Goal: Task Accomplishment & Management: Use online tool/utility

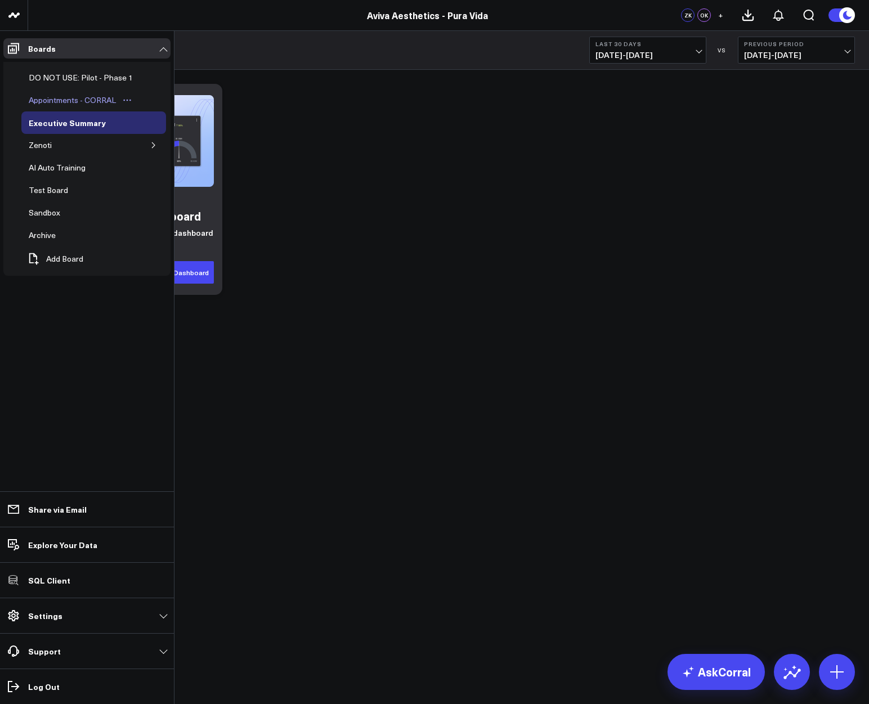
click at [75, 101] on div "Appointments - CORRAL" at bounding box center [72, 100] width 93 height 14
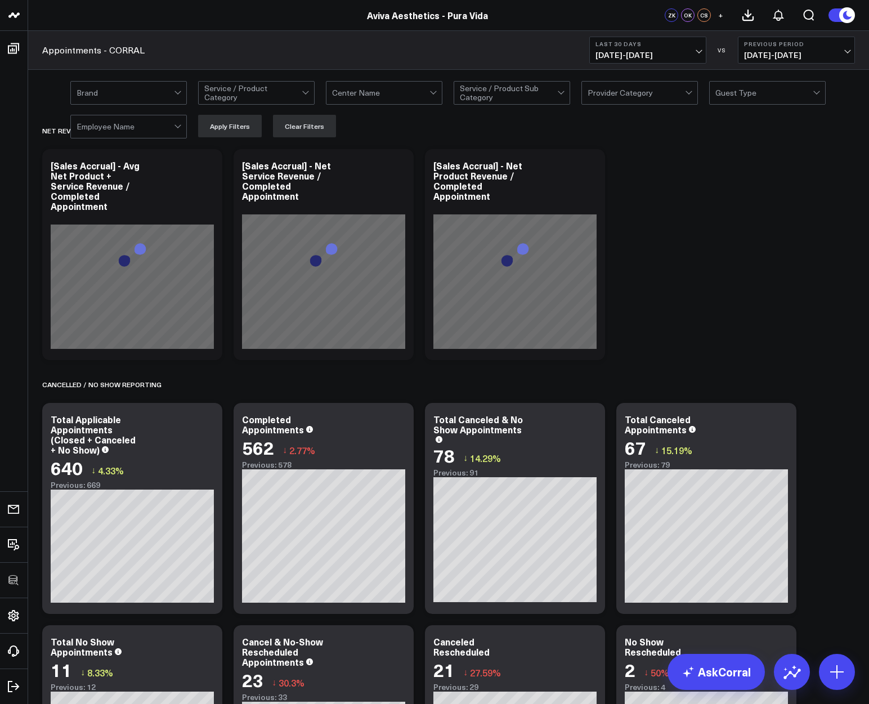
click at [416, 88] on div at bounding box center [380, 93] width 97 height 23
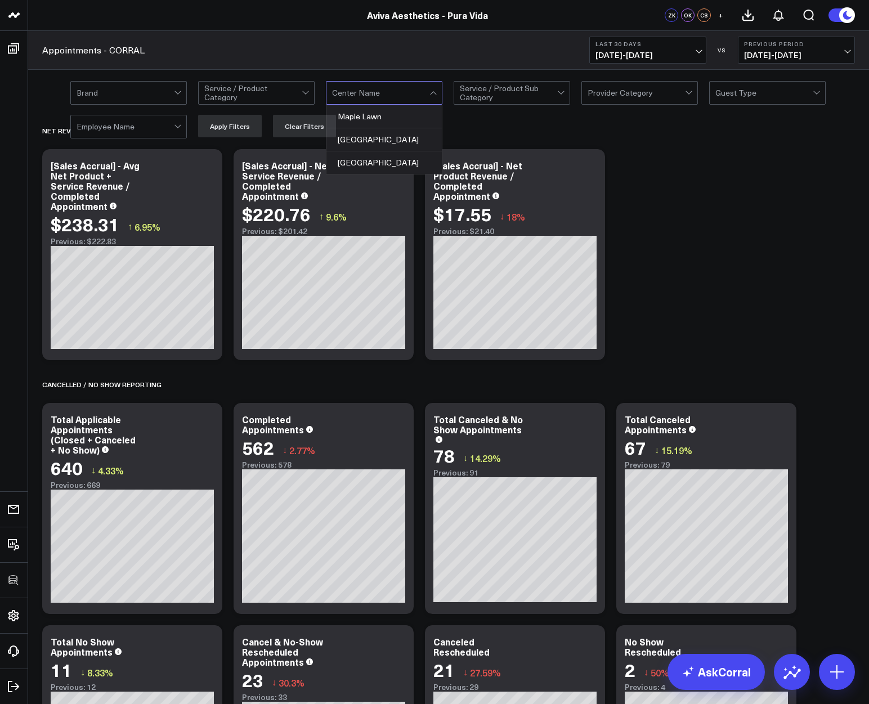
click at [344, 43] on div "Appointments - CORRAL Last 30 Days [DATE] - [DATE] VS Previous Period [DATE] - …" at bounding box center [448, 50] width 841 height 39
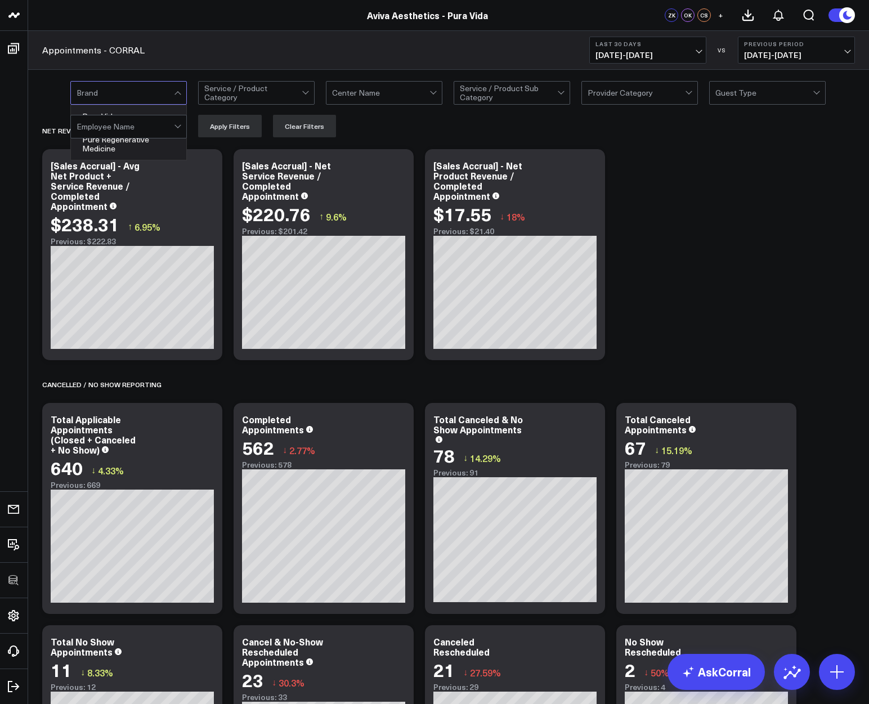
click at [152, 93] on div at bounding box center [125, 93] width 97 height 23
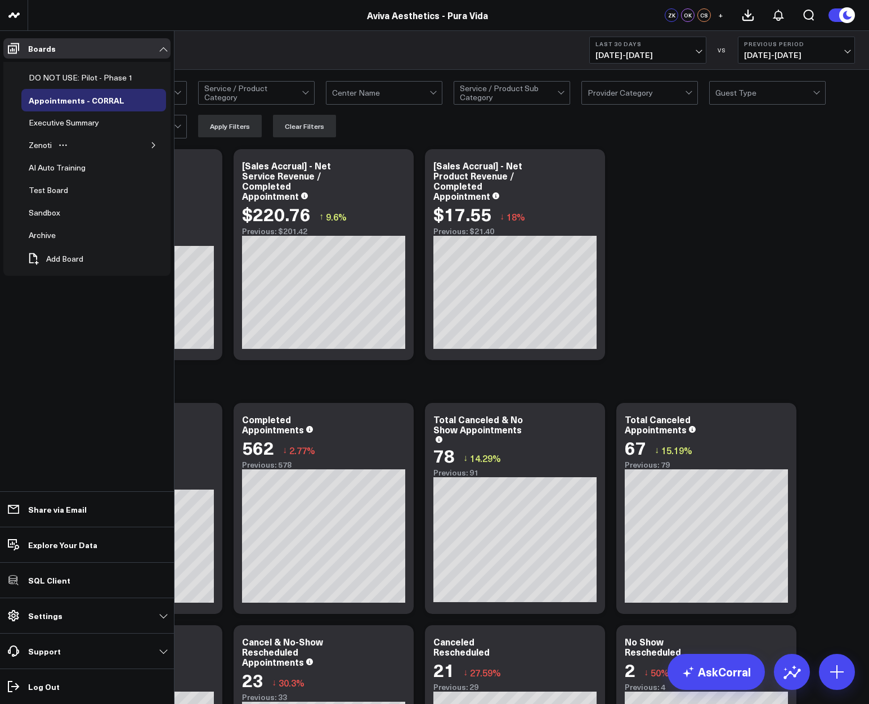
click at [157, 145] on button "button" at bounding box center [153, 145] width 11 height 11
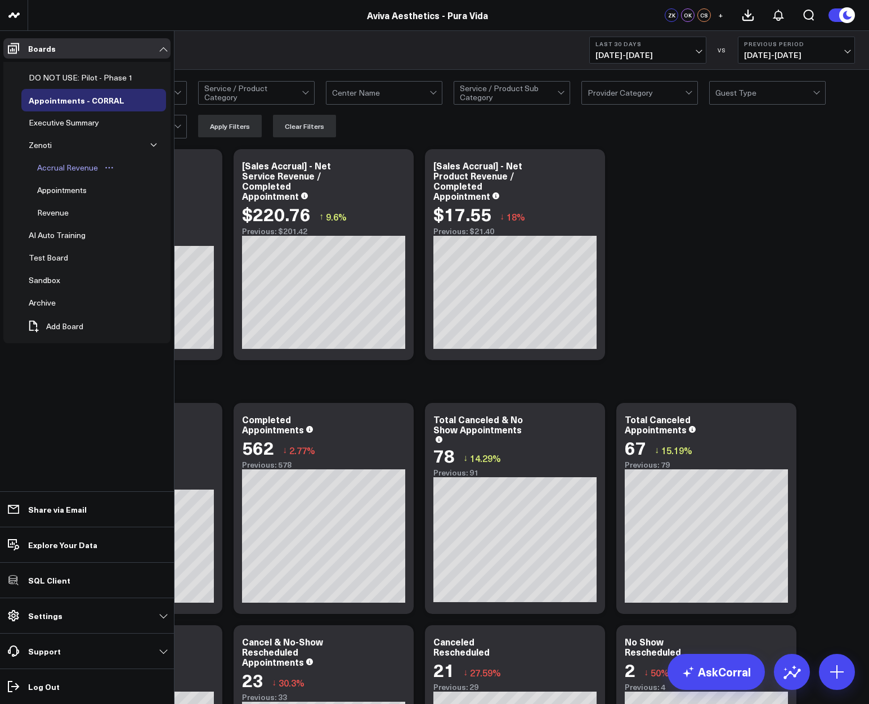
click at [64, 166] on div "Accrual Revenue" at bounding box center [67, 168] width 66 height 14
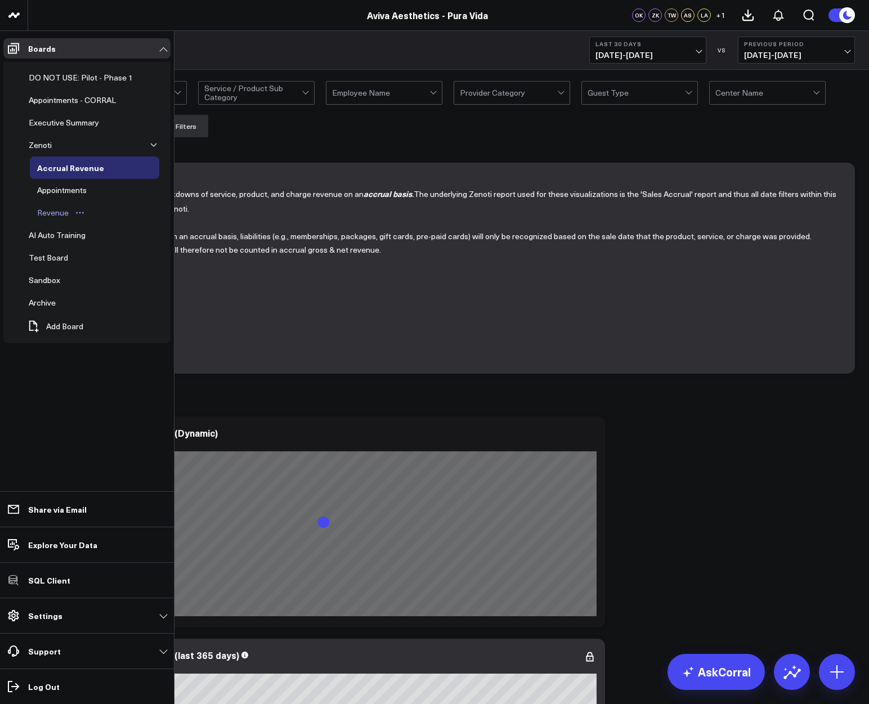
click at [56, 211] on div "Revenue" at bounding box center [52, 213] width 37 height 14
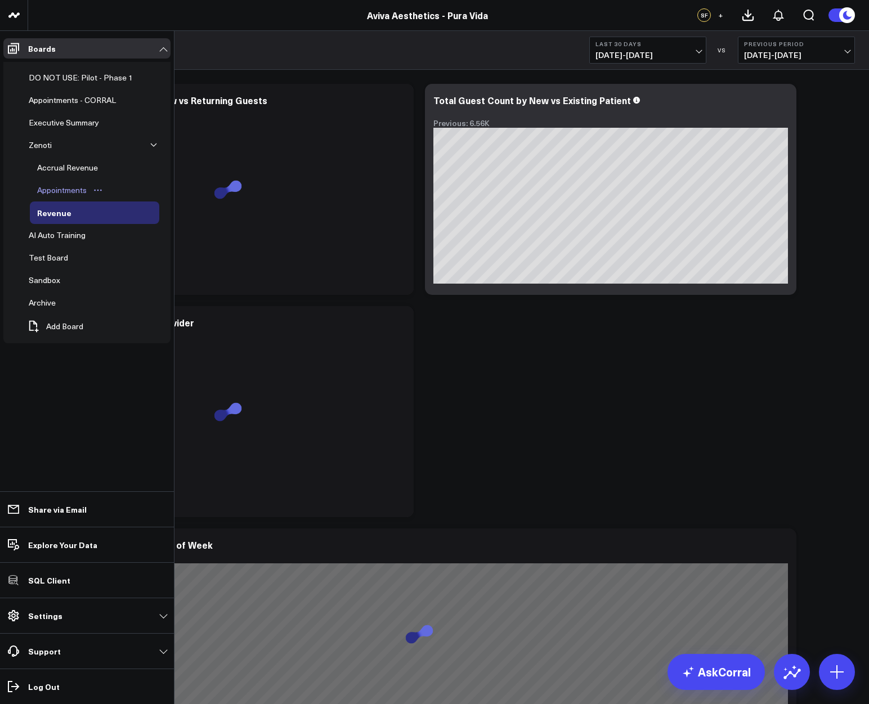
click at [46, 187] on div "Appointments" at bounding box center [61, 191] width 55 height 14
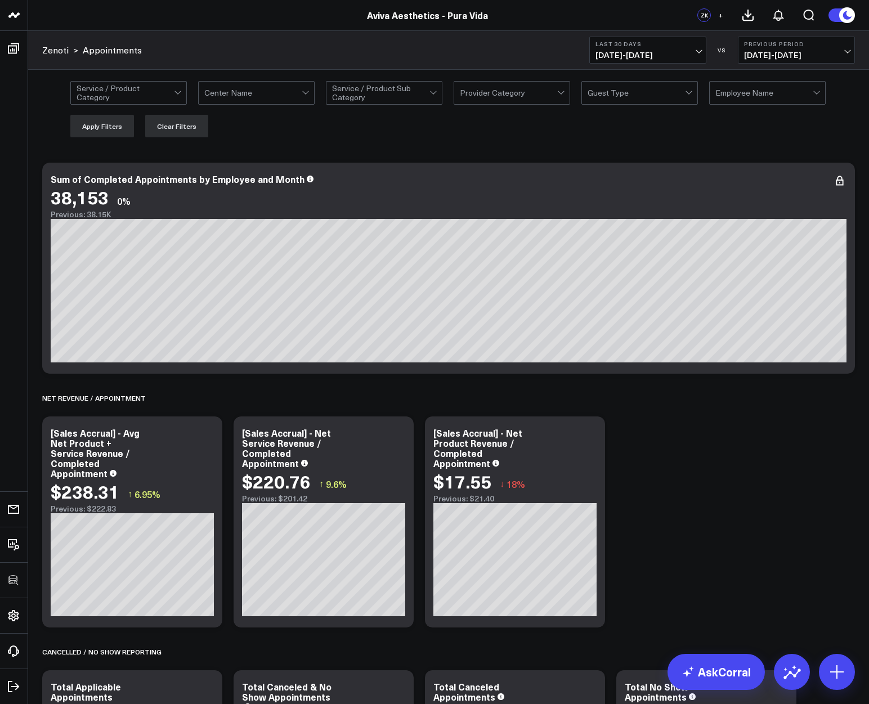
click at [225, 101] on div at bounding box center [252, 93] width 97 height 23
click at [278, 104] on div at bounding box center [252, 93] width 97 height 23
click at [274, 55] on div "Zenoti > Appointments Last 30 Days 09/06/25 - 10/05/25 VS Previous Period 08/07…" at bounding box center [448, 50] width 841 height 39
click at [838, 187] on icon at bounding box center [840, 181] width 14 height 14
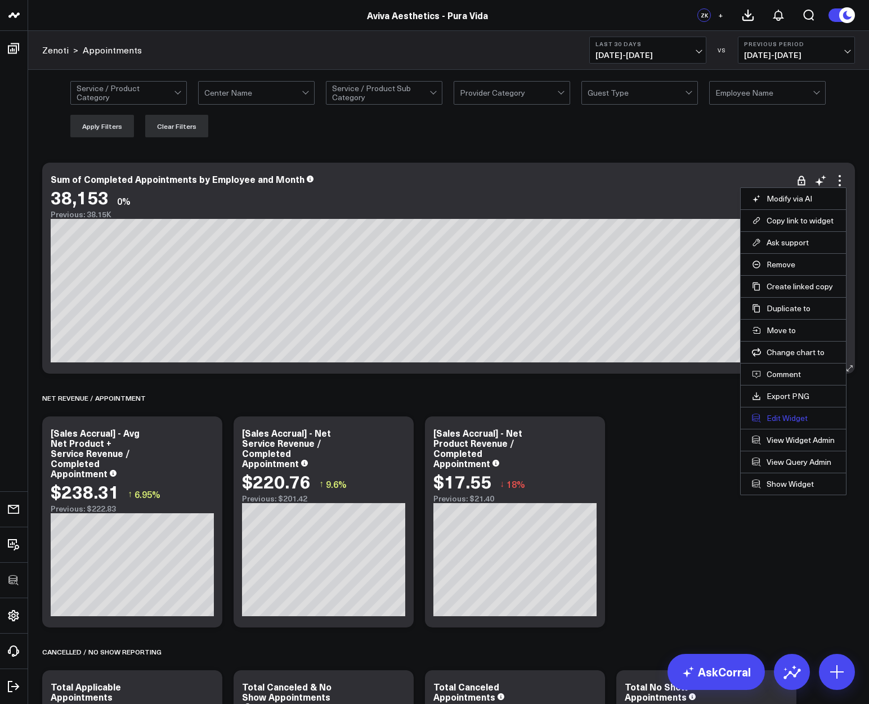
click at [783, 414] on button "Edit Widget" at bounding box center [793, 418] width 83 height 10
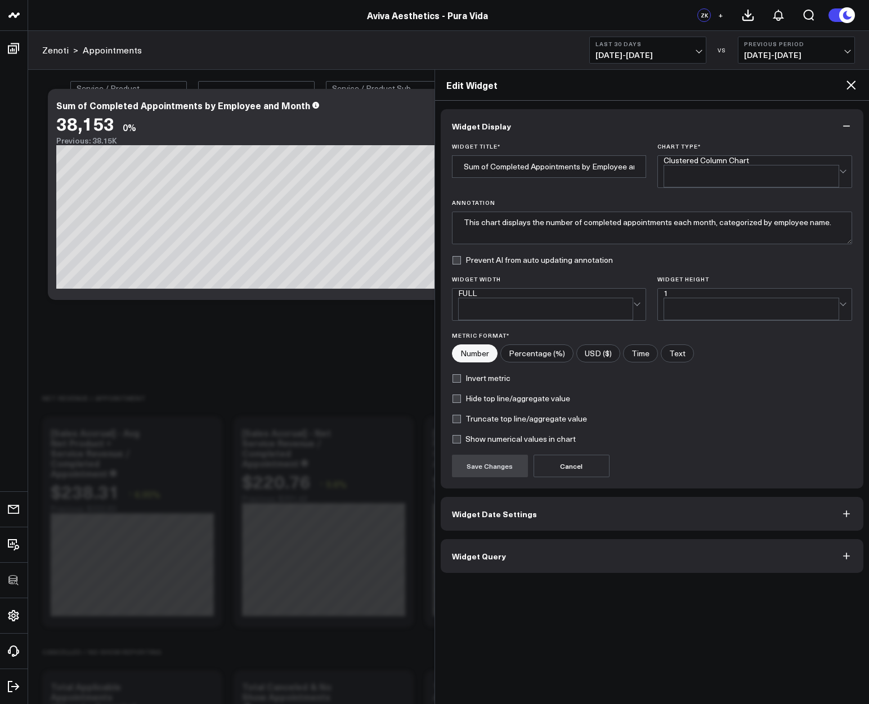
click at [514, 541] on button "Widget Query" at bounding box center [652, 556] width 423 height 34
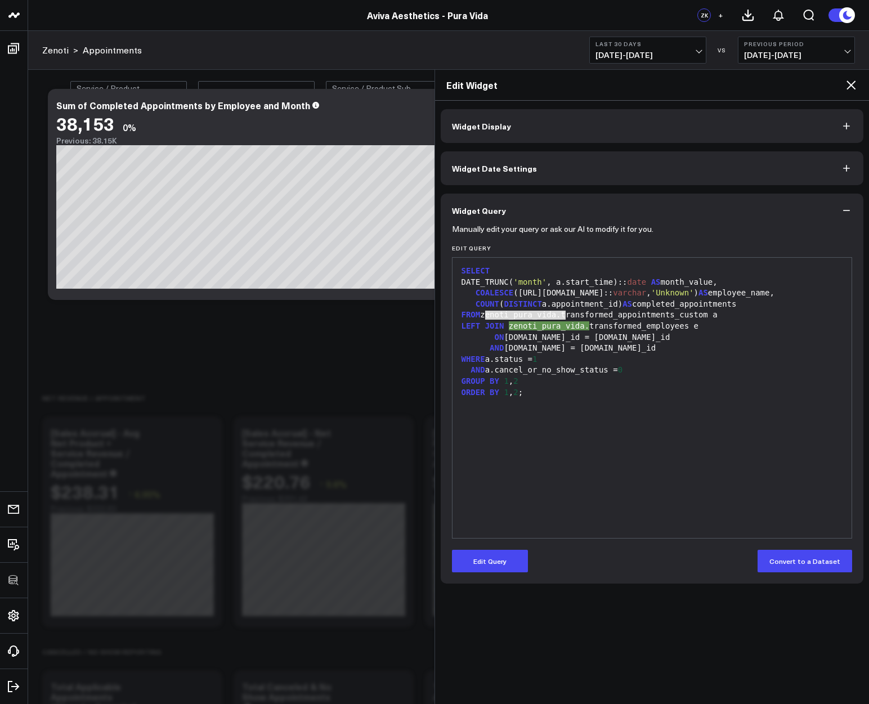
drag, startPoint x: 485, startPoint y: 314, endPoint x: 564, endPoint y: 316, distance: 78.9
click at [564, 316] on div "FROM zenoti_pura_vida.transformed_appointments_custom a" at bounding box center [652, 315] width 389 height 11
copy div "zenoti_pura_vida."
click at [77, 18] on div "Aviva Aesthetics - Pura Vida" at bounding box center [427, 15] width 855 height 12
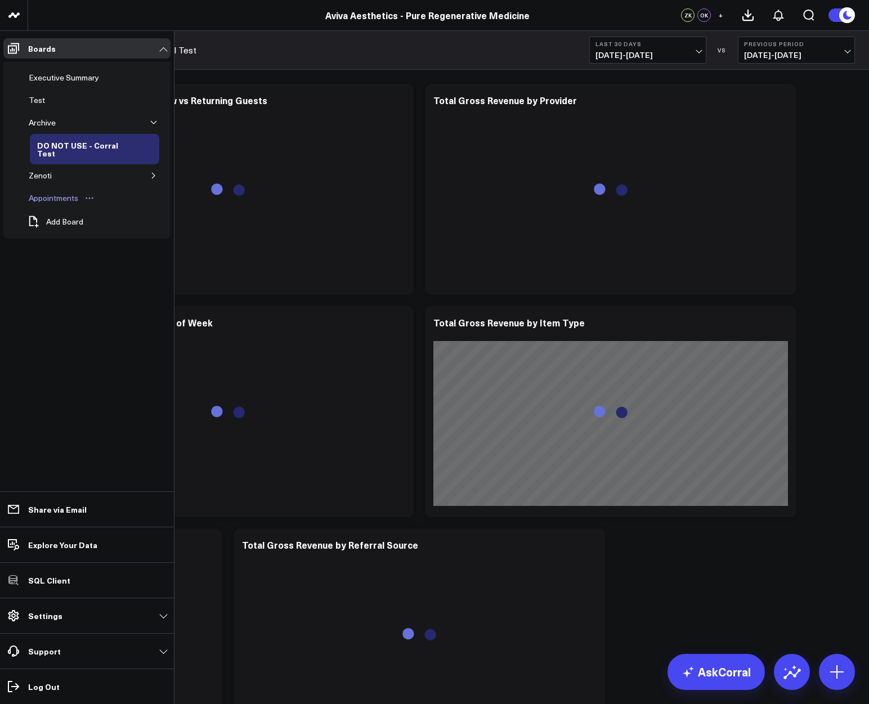
click at [39, 197] on div "Appointments" at bounding box center [53, 198] width 55 height 14
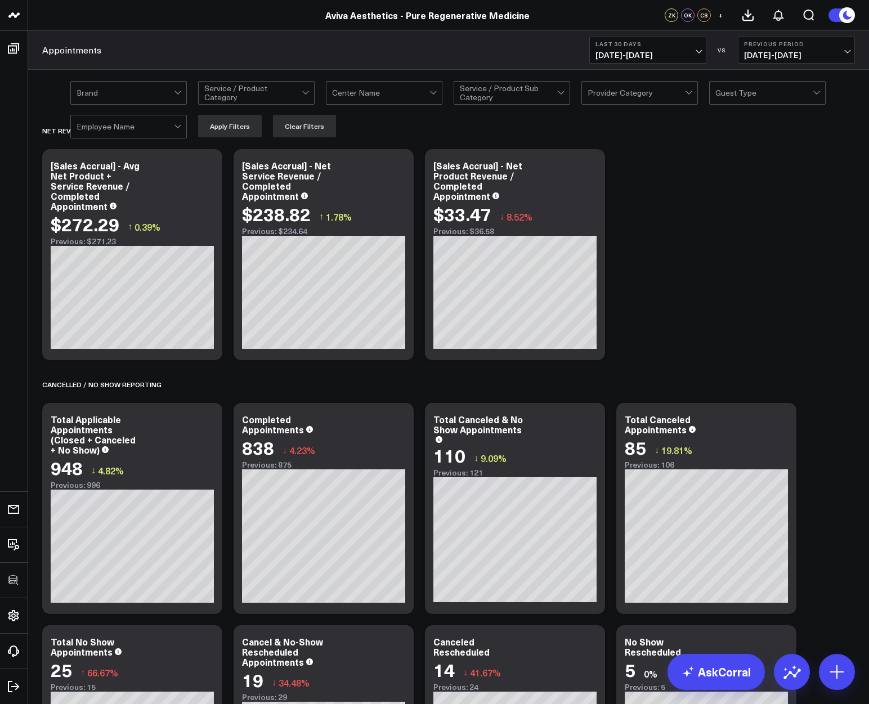
click at [376, 95] on div at bounding box center [380, 93] width 97 height 23
click at [350, 57] on div "Appointments Last 30 Days 09/06/25 - 10/05/25 VS Previous Period 08/07/25 - 09/…" at bounding box center [448, 50] width 841 height 39
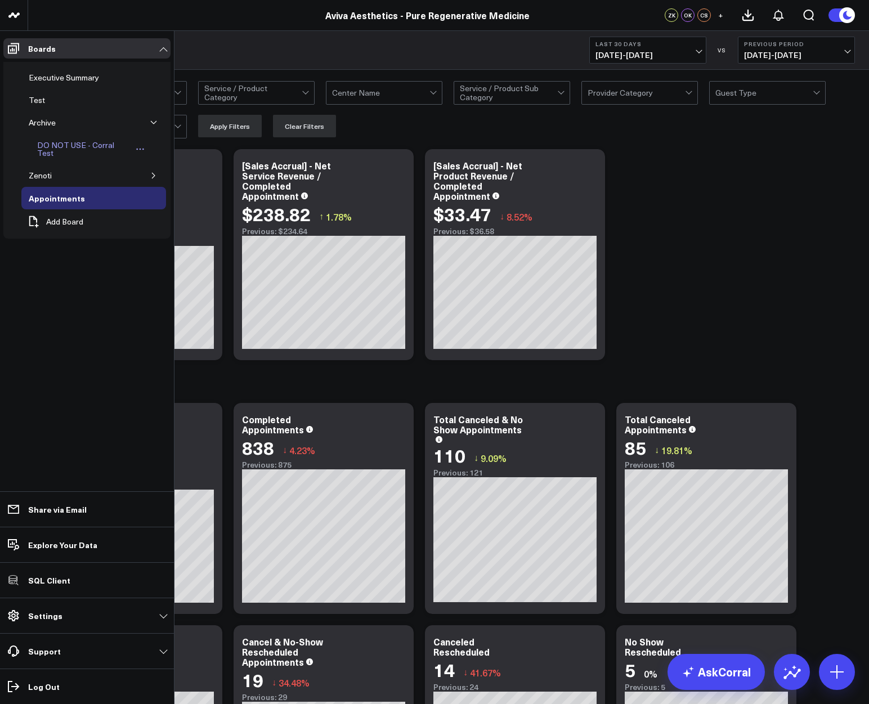
click at [67, 141] on div "DO NOT USE - Corral Test" at bounding box center [82, 149] width 97 height 21
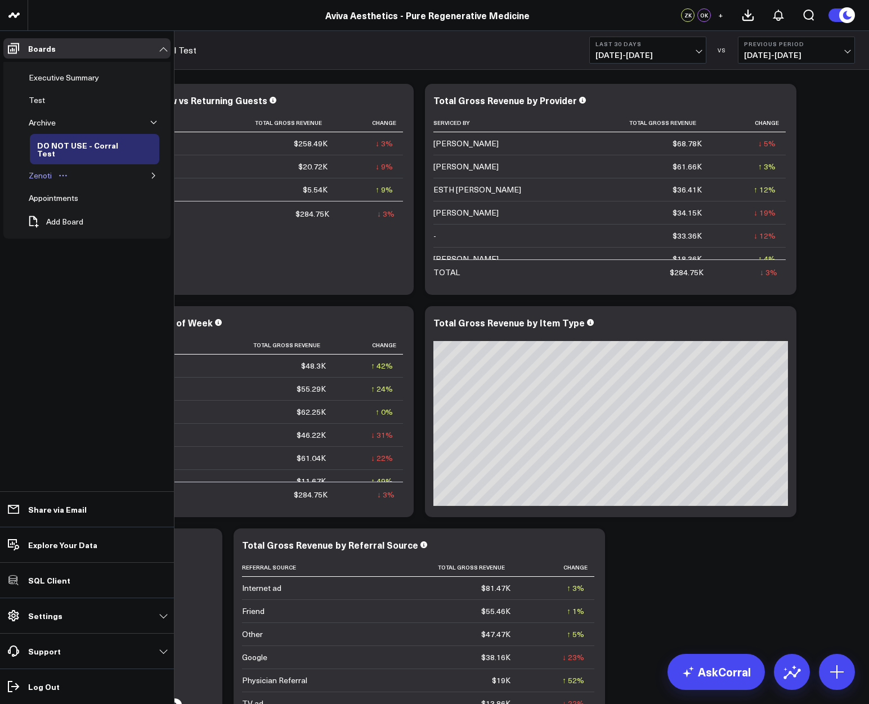
click at [38, 173] on div "Zenoti" at bounding box center [40, 176] width 29 height 14
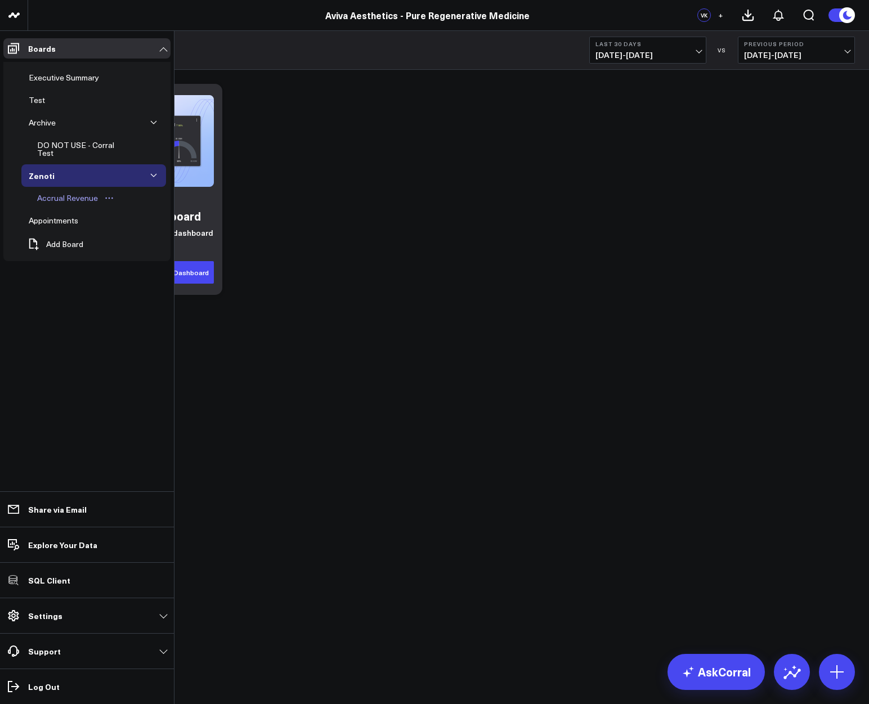
click at [79, 191] on div "Accrual Revenue" at bounding box center [67, 198] width 66 height 14
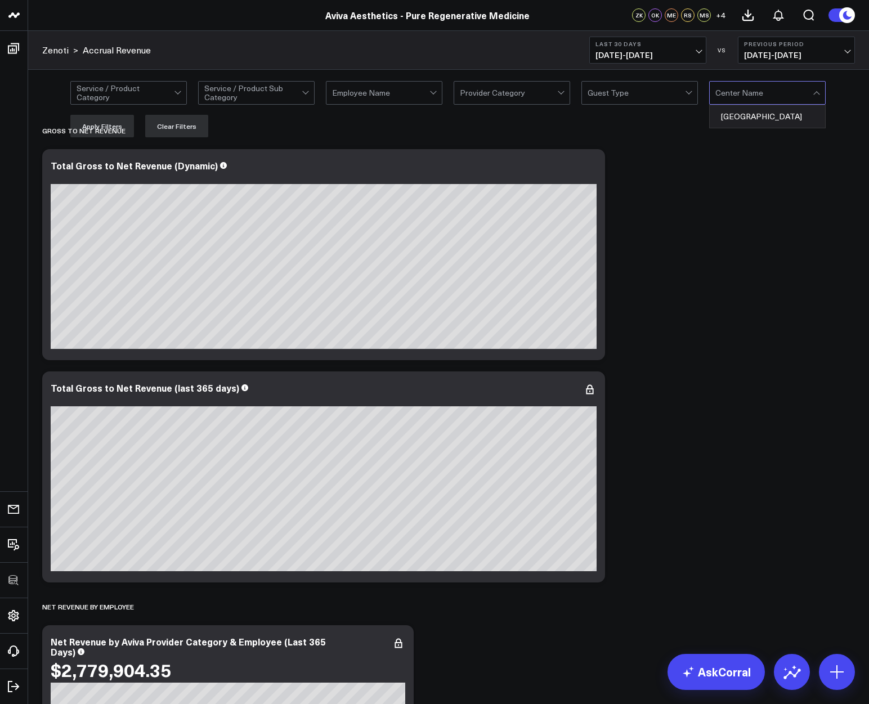
click at [307, 36] on div "Zenoti > Accrual Revenue Last 30 Days 09/06/25 - 10/05/25 VS Previous Period 08…" at bounding box center [448, 50] width 841 height 39
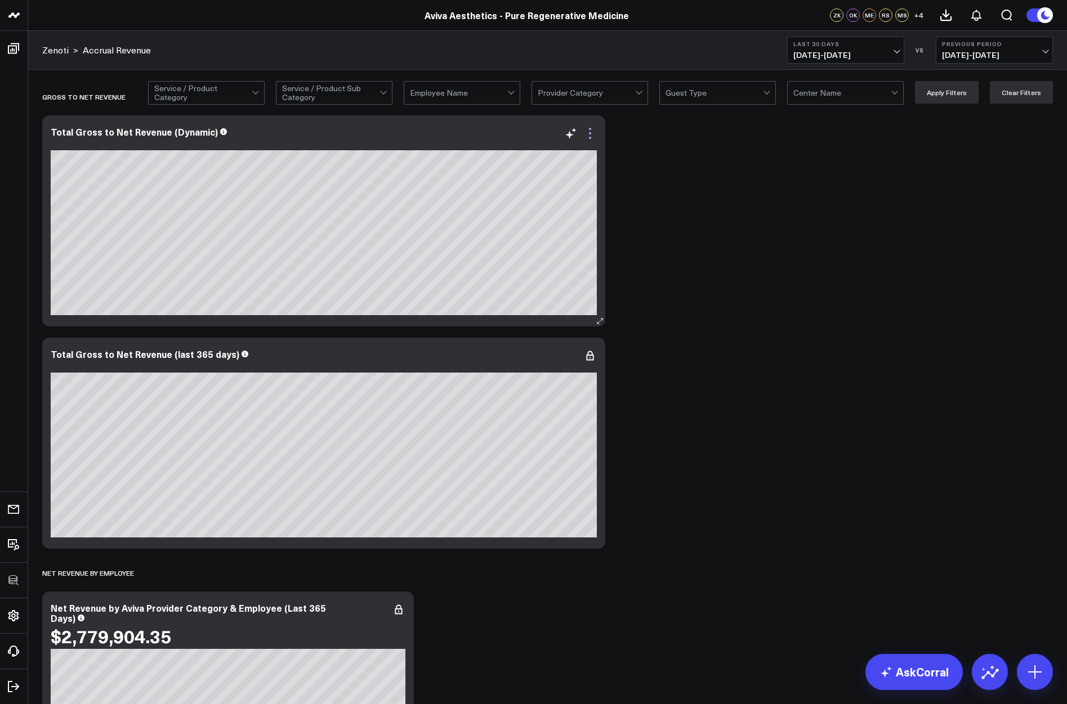
click at [594, 131] on icon at bounding box center [590, 134] width 14 height 14
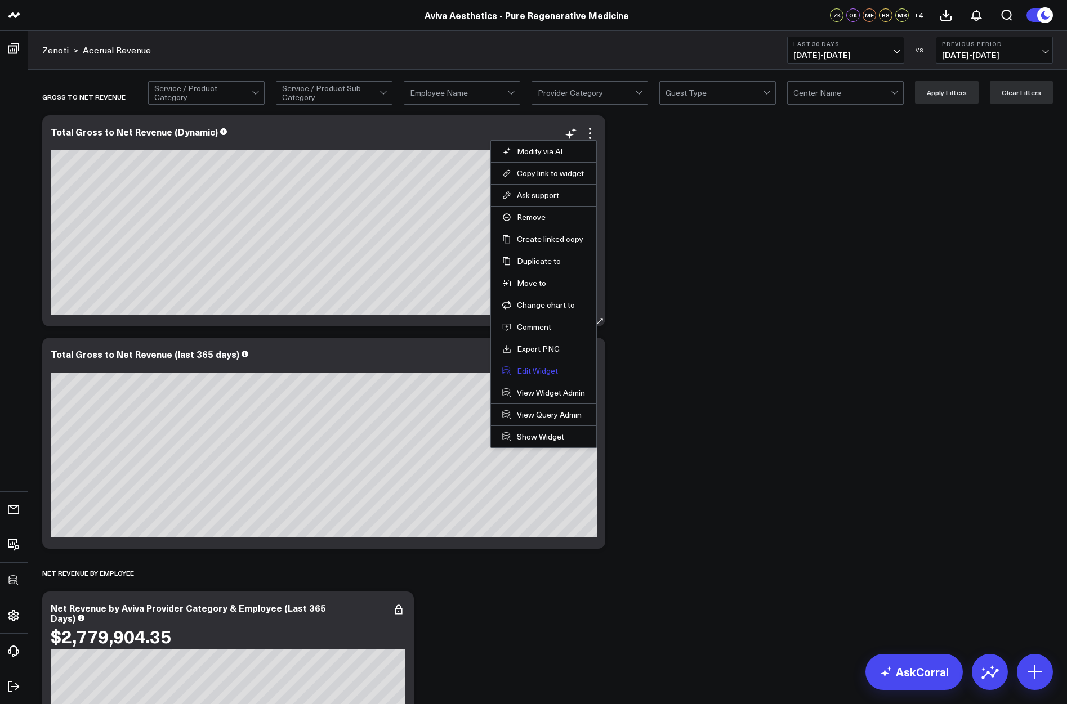
click at [526, 370] on button "Edit Widget" at bounding box center [543, 371] width 83 height 10
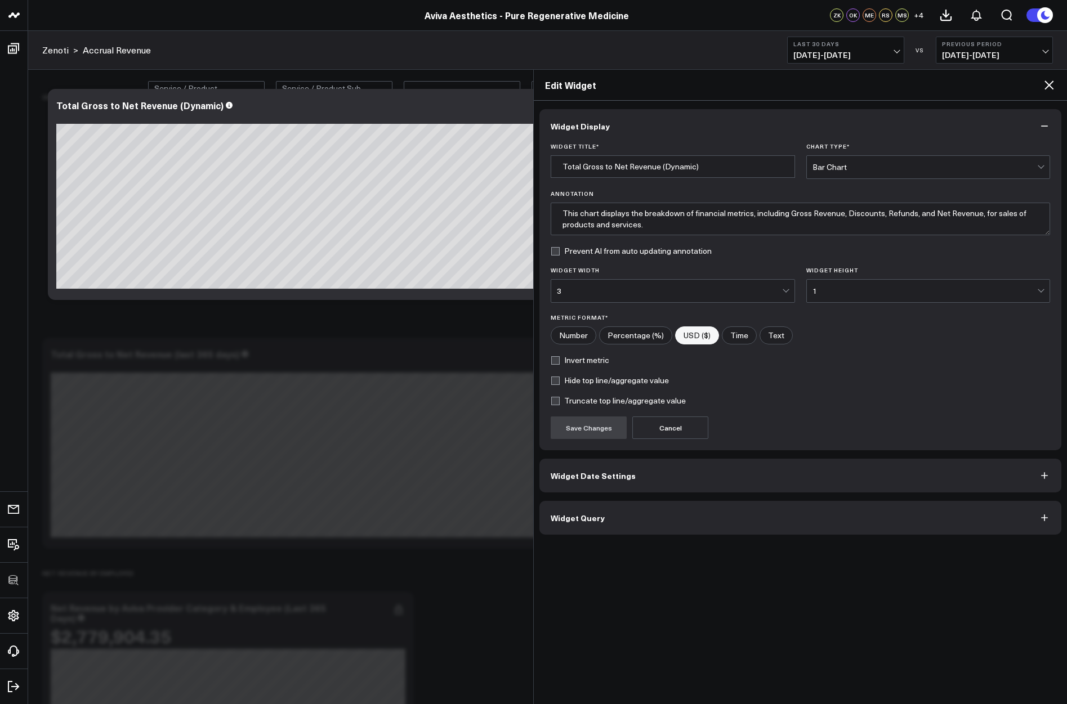
click at [684, 523] on button "Widget Query" at bounding box center [800, 518] width 522 height 34
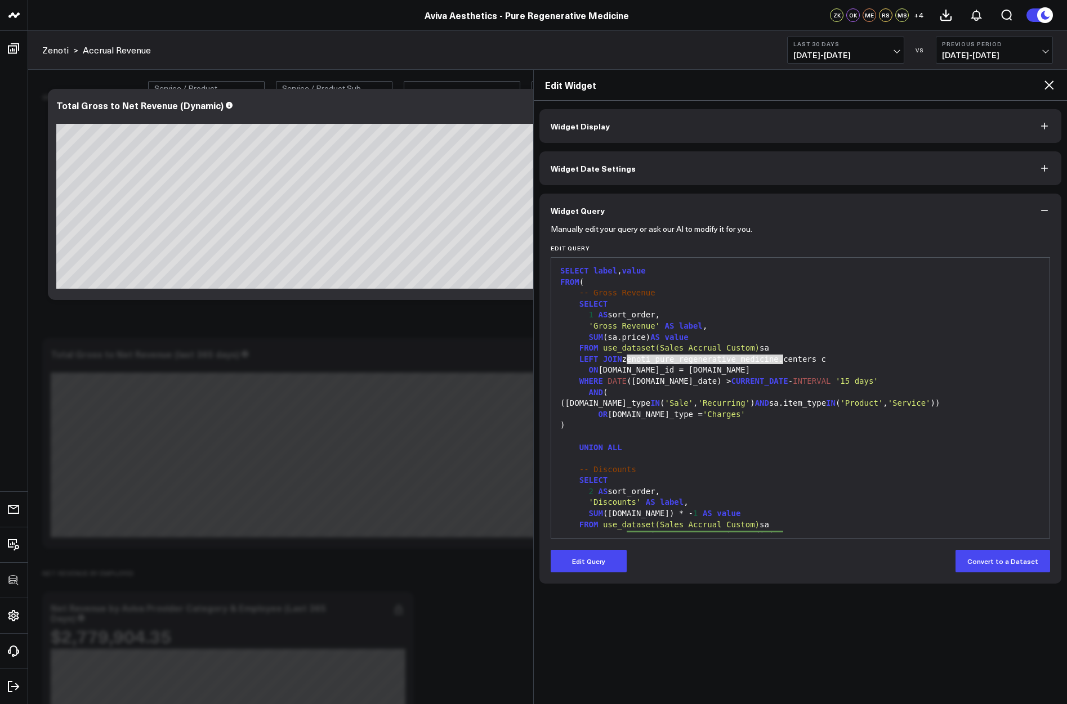
drag, startPoint x: 628, startPoint y: 359, endPoint x: 782, endPoint y: 360, distance: 154.3
click at [782, 360] on div "LEFT JOIN zenoti_pure_regenerative_medicine.centers c" at bounding box center [800, 359] width 487 height 11
copy div "zenoti_pure_regenerative_medicine"
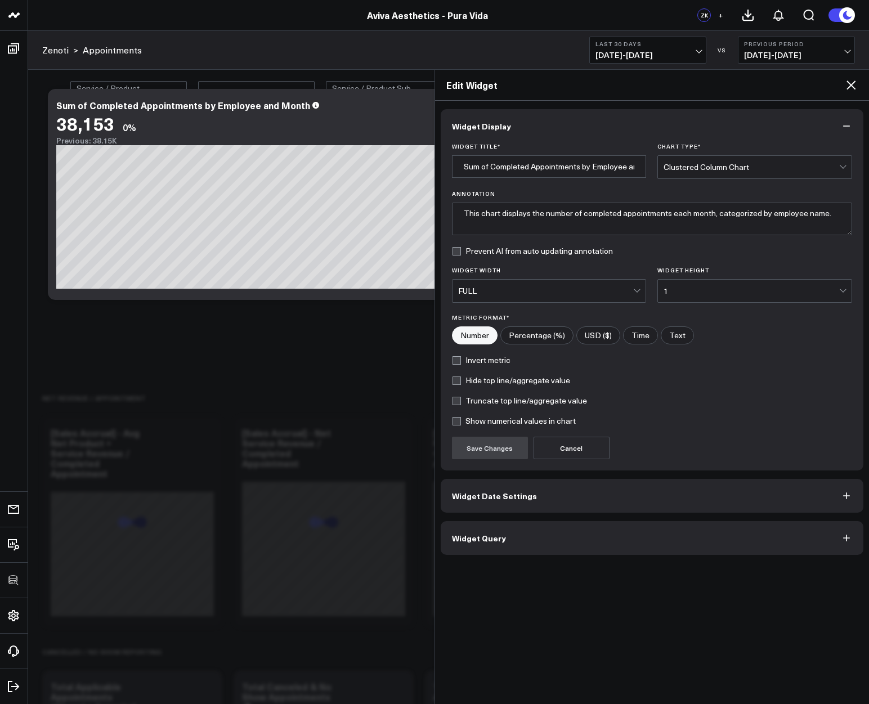
click at [857, 75] on div "Edit Widget" at bounding box center [652, 85] width 435 height 31
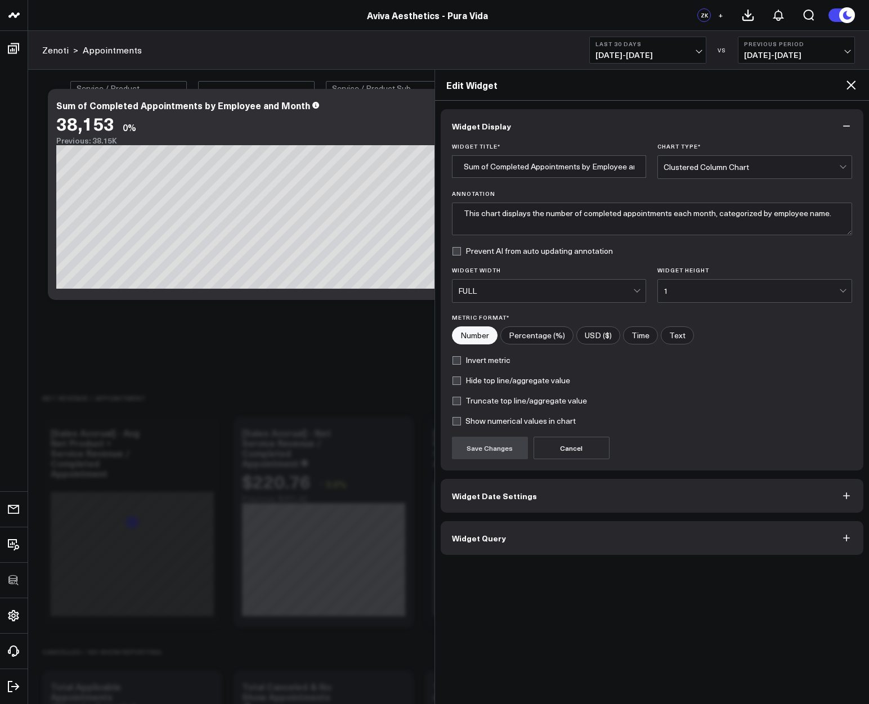
click at [853, 83] on icon at bounding box center [851, 85] width 9 height 9
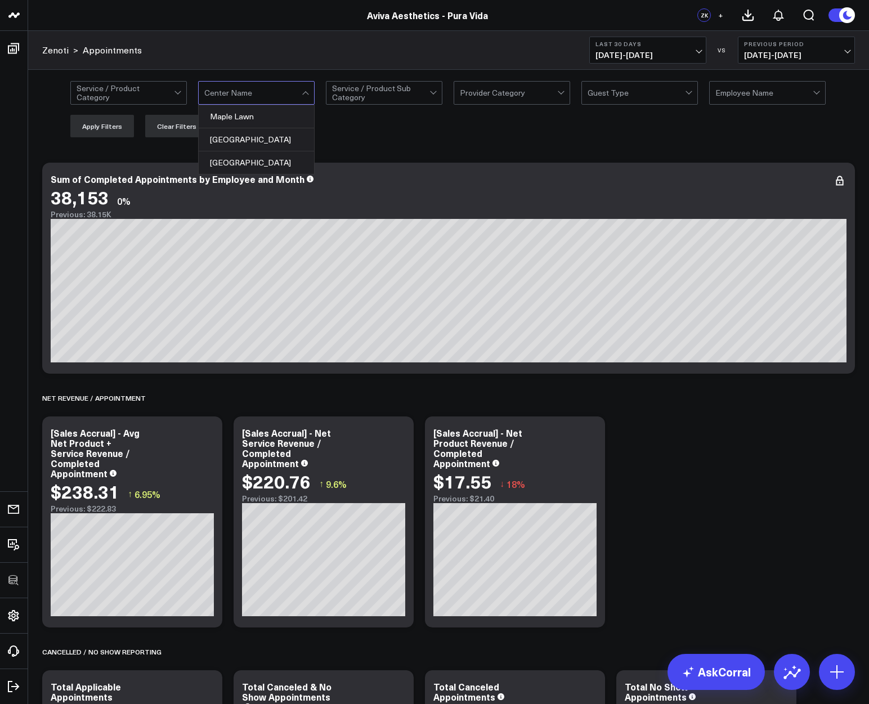
click at [243, 89] on div at bounding box center [252, 93] width 97 height 23
click at [249, 90] on div at bounding box center [252, 93] width 97 height 23
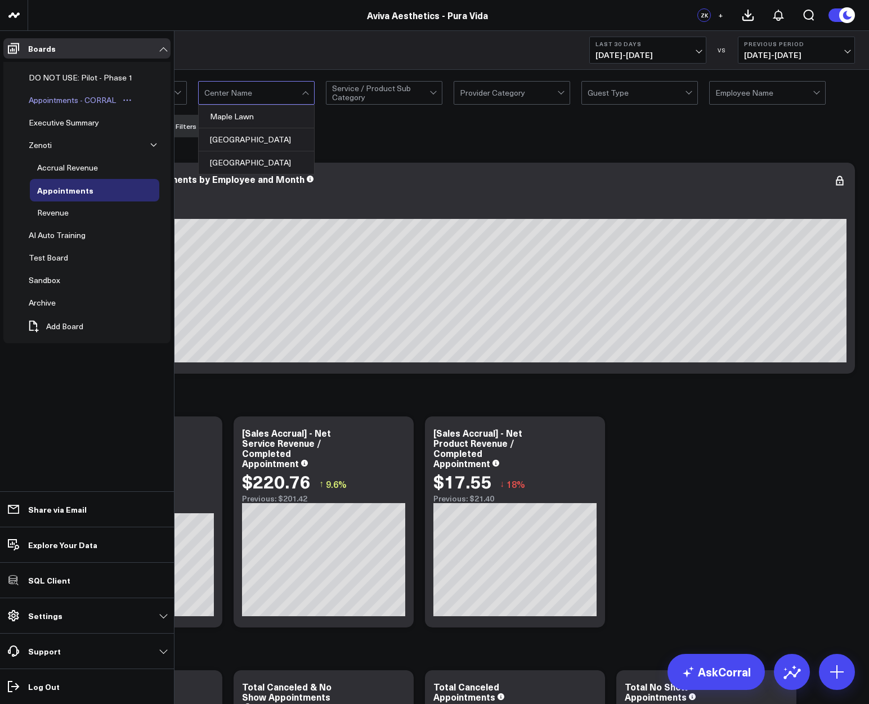
click at [44, 100] on div "Appointments - CORRAL" at bounding box center [72, 100] width 93 height 14
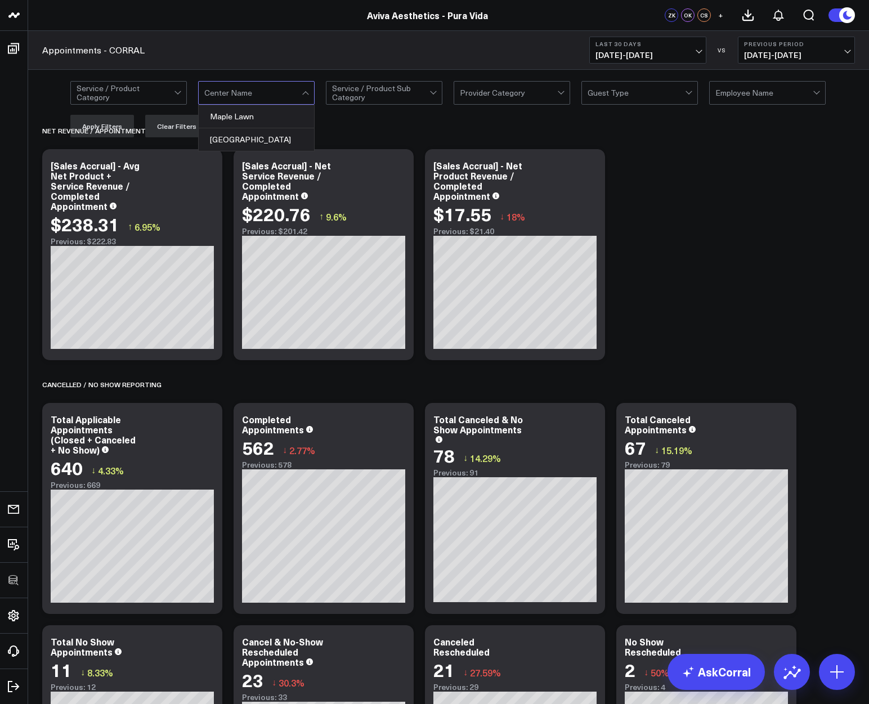
click at [267, 90] on div at bounding box center [252, 93] width 97 height 23
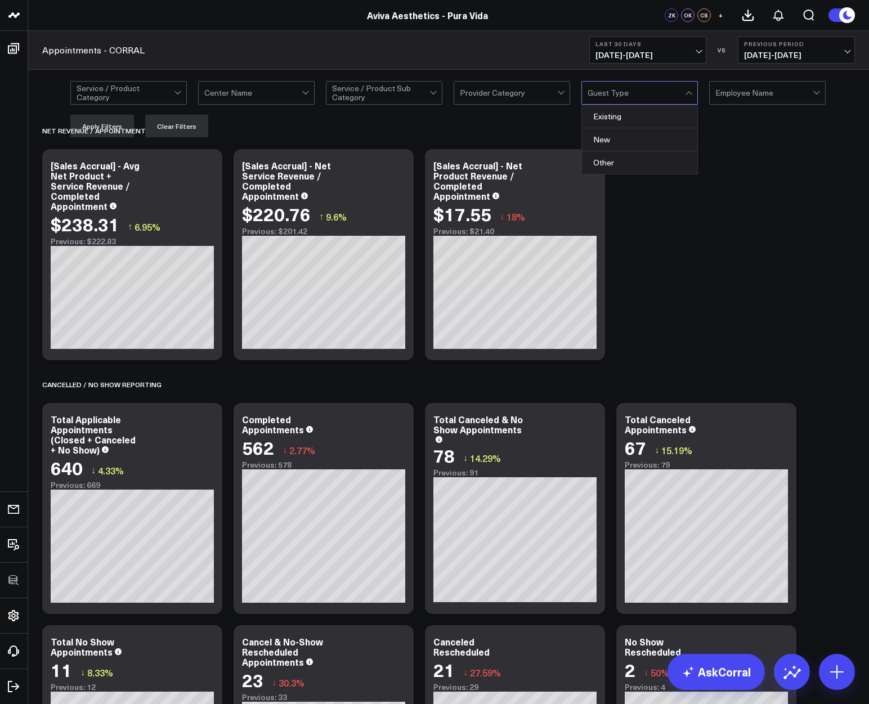
click at [762, 92] on div at bounding box center [764, 93] width 97 height 23
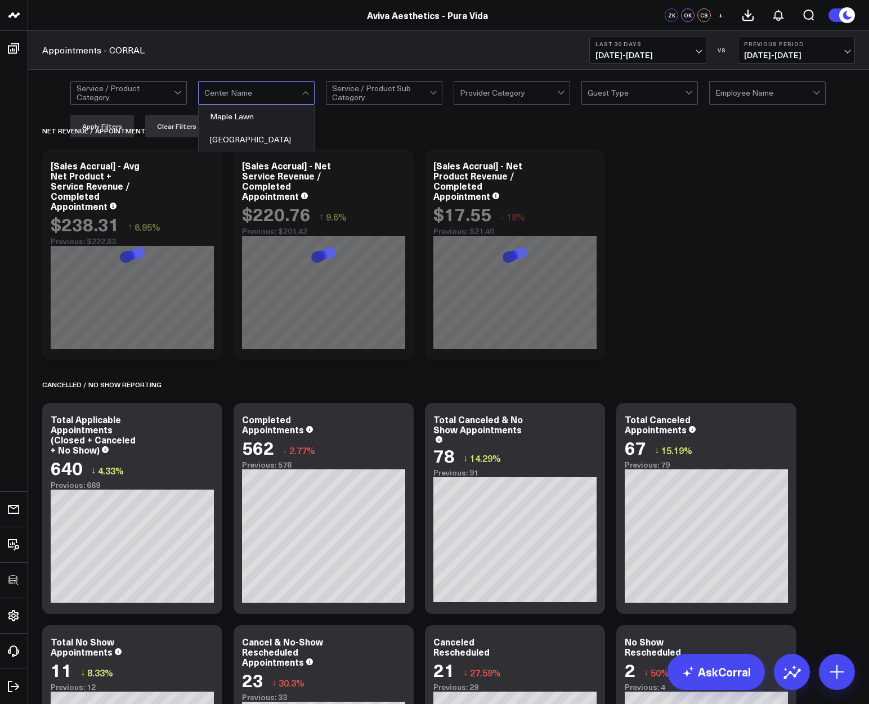
click at [221, 86] on div at bounding box center [252, 93] width 97 height 23
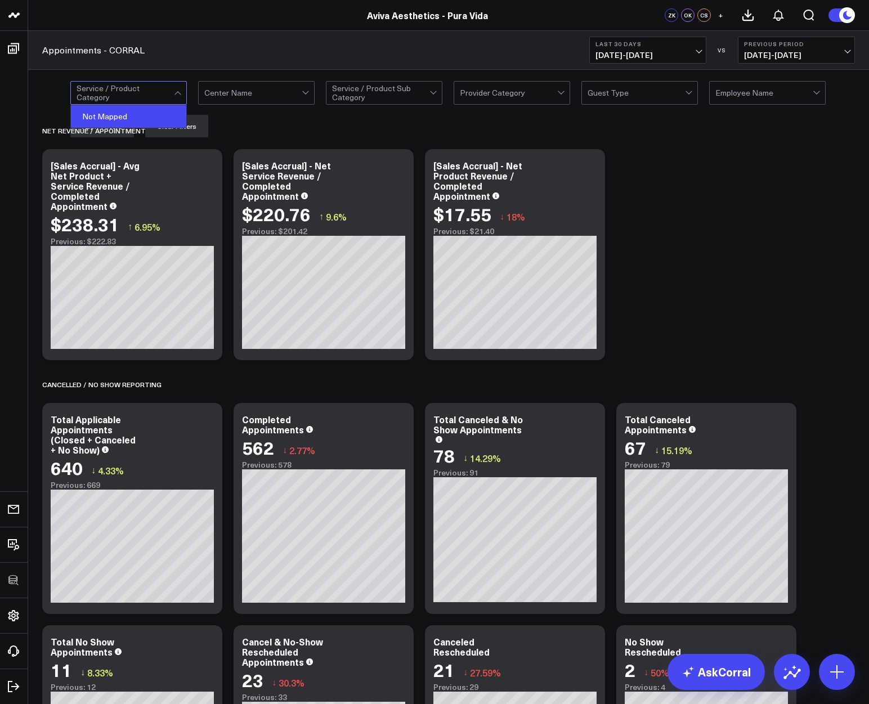
click at [120, 118] on div "Not Mapped" at bounding box center [128, 116] width 115 height 23
click at [216, 37] on div "Appointments - CORRAL Last 30 Days 09/06/25 - 10/05/25 VS Previous Period 08/07…" at bounding box center [448, 50] width 841 height 39
click at [96, 124] on button "Apply Filters" at bounding box center [102, 126] width 64 height 23
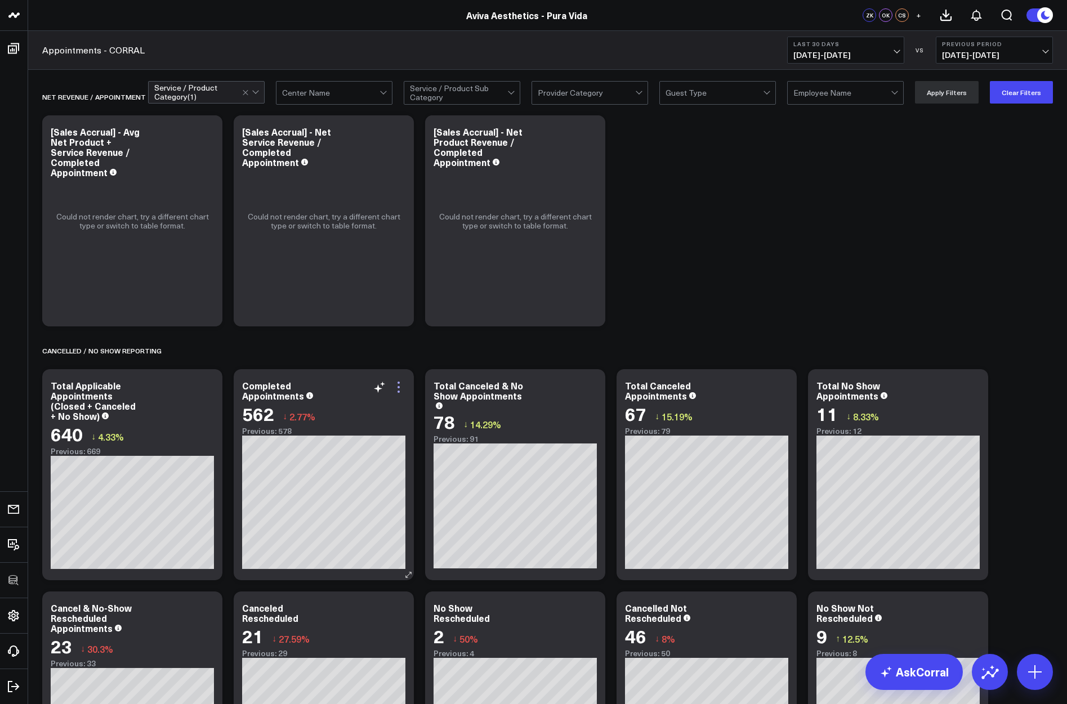
click at [398, 389] on icon at bounding box center [399, 388] width 14 height 14
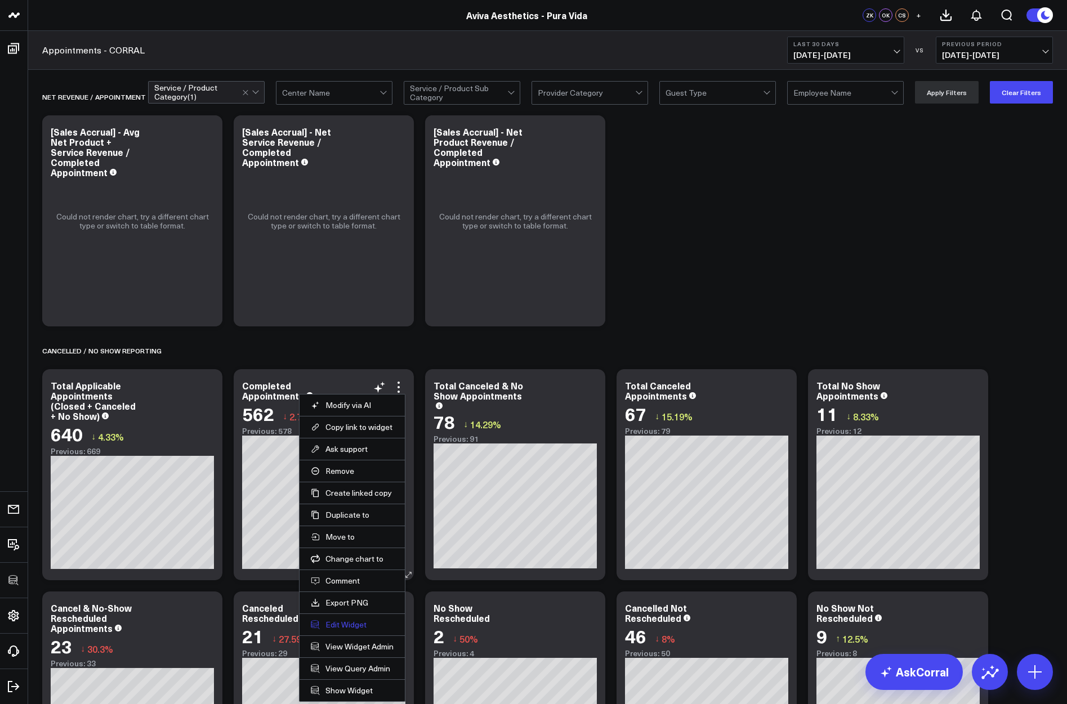
click at [346, 623] on button "Edit Widget" at bounding box center [352, 625] width 83 height 10
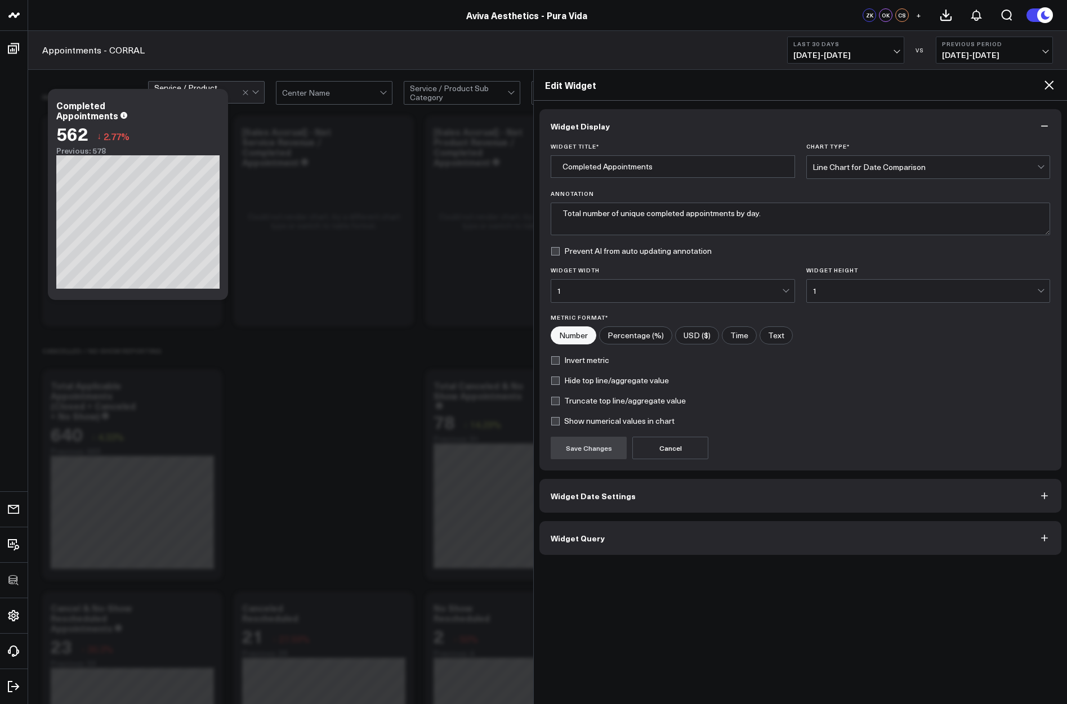
click at [615, 540] on button "Widget Query" at bounding box center [800, 538] width 522 height 34
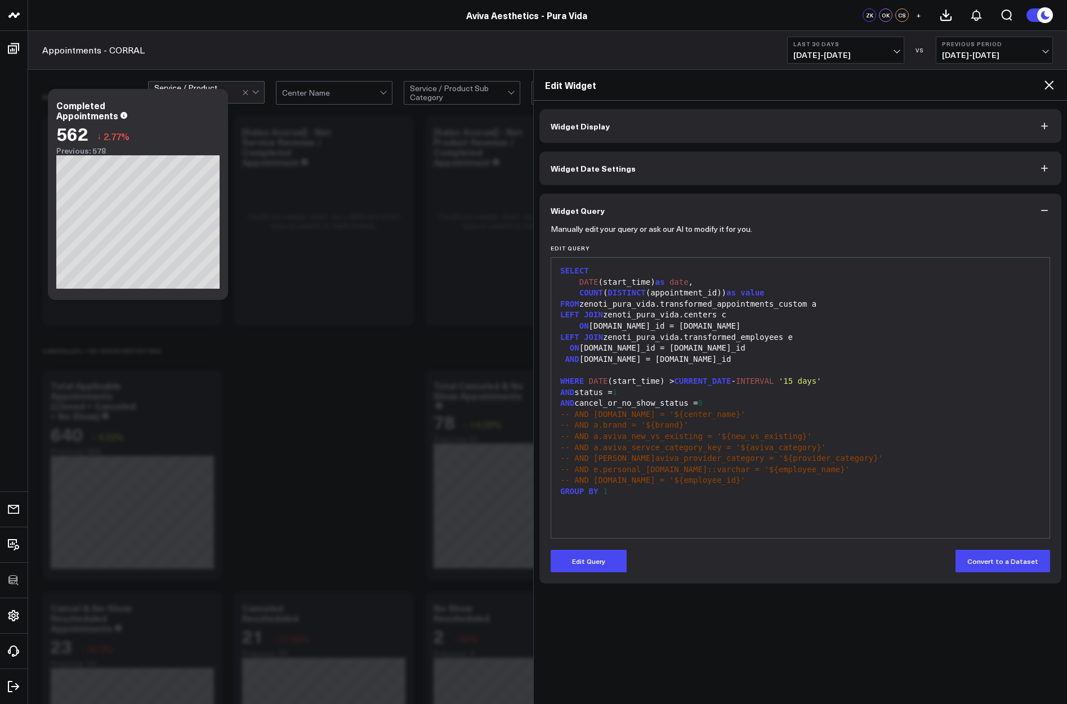
click at [869, 81] on icon at bounding box center [1049, 85] width 14 height 14
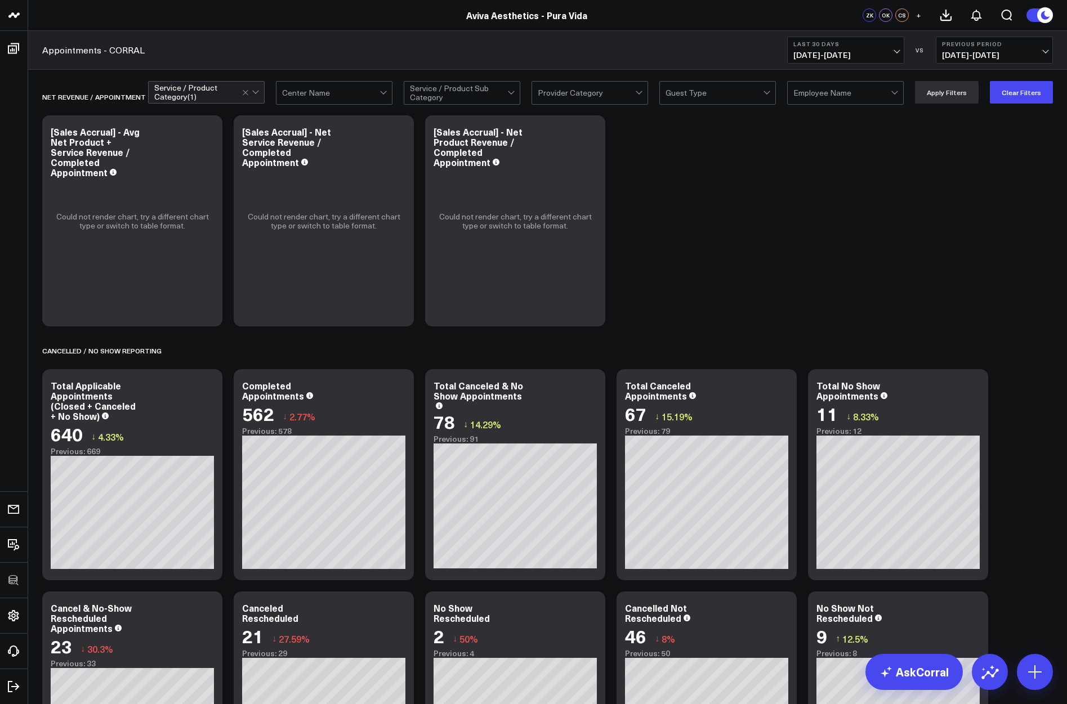
click at [229, 17] on div "Aviva Aesthetics - Pura Vida" at bounding box center [526, 15] width 1053 height 12
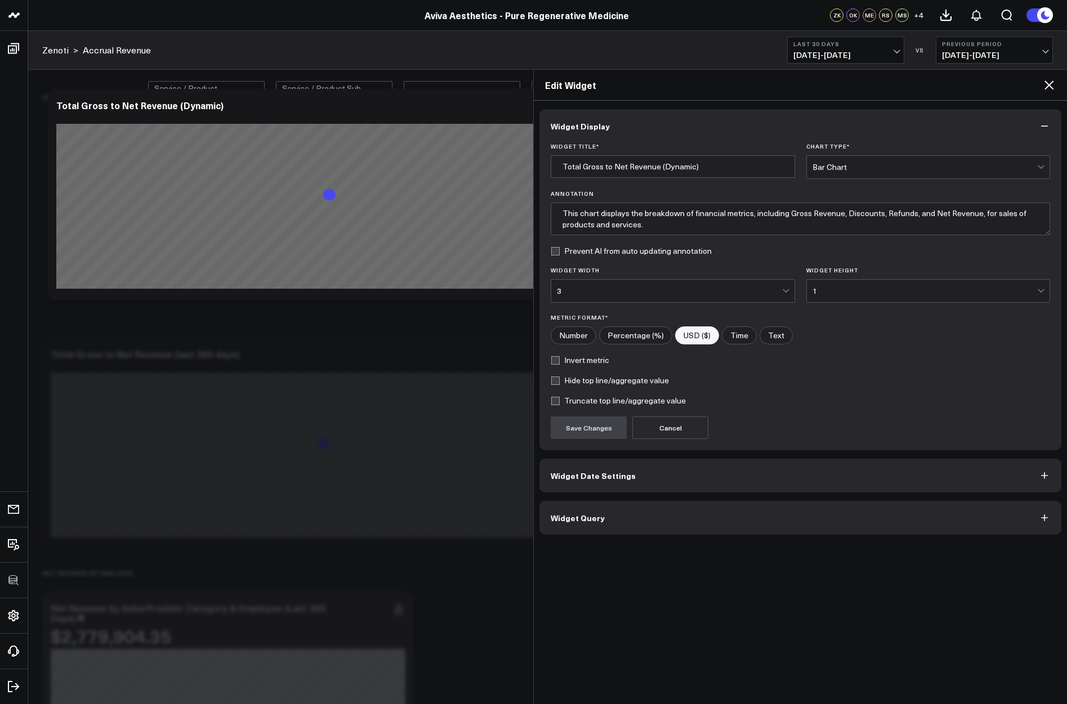
click at [1045, 81] on icon at bounding box center [1049, 85] width 14 height 14
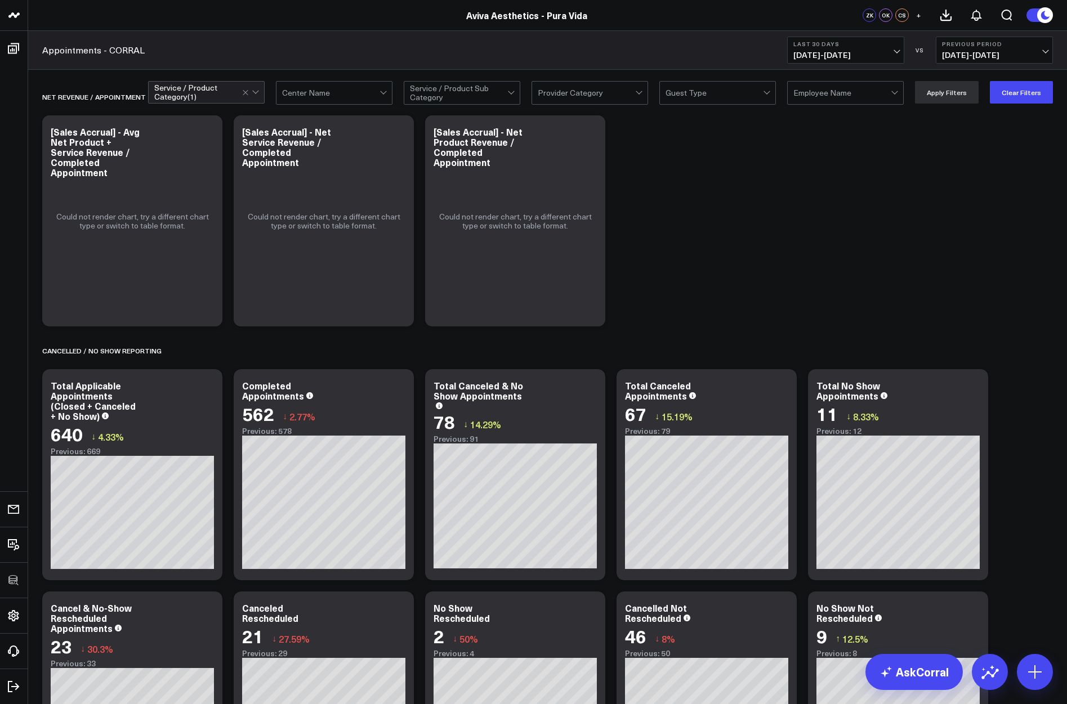
click at [209, 94] on div "Service / Product Category ( 1 )" at bounding box center [198, 92] width 88 height 18
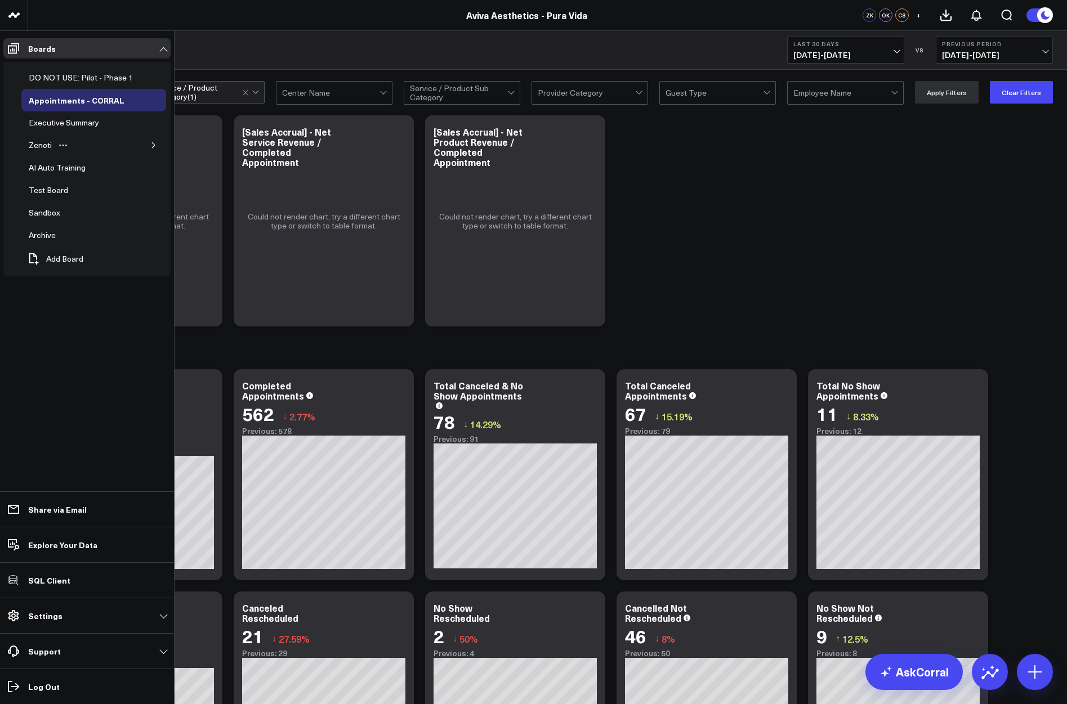
click at [162, 141] on div "Zenoti" at bounding box center [93, 145] width 145 height 23
click at [149, 146] on button "button" at bounding box center [153, 145] width 11 height 11
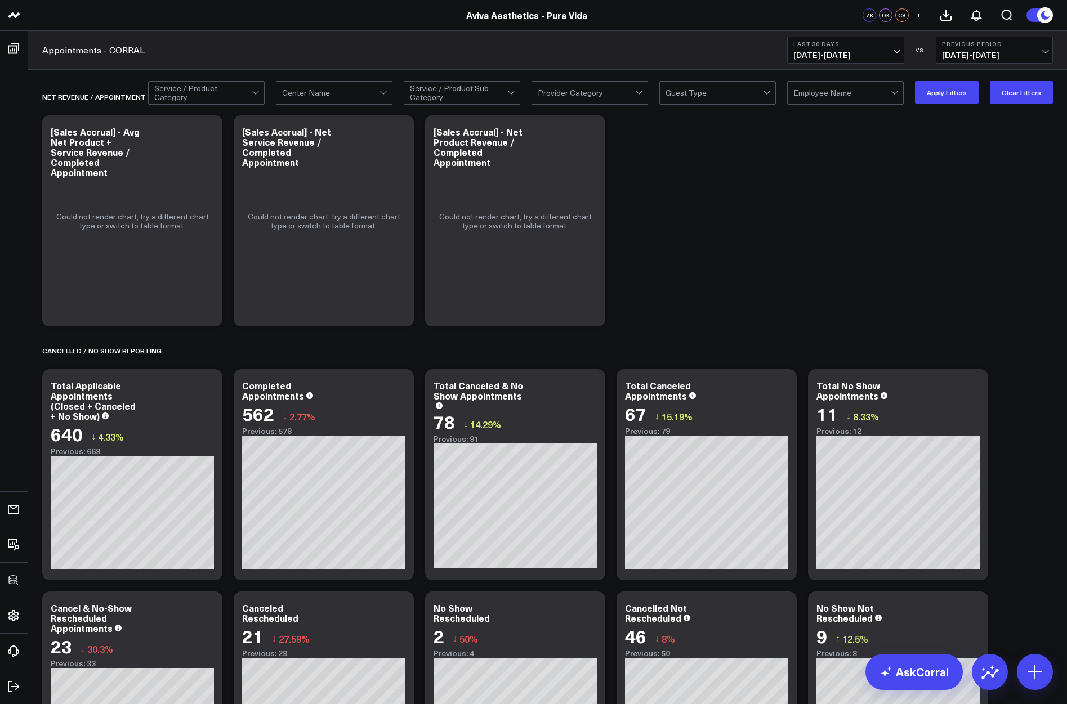
click at [243, 57] on div "Appointments - CORRAL Last 30 Days [DATE] - [DATE] VS Previous Period [DATE] - …" at bounding box center [547, 50] width 1039 height 39
click at [193, 110] on div "Not Mapped" at bounding box center [206, 116] width 115 height 23
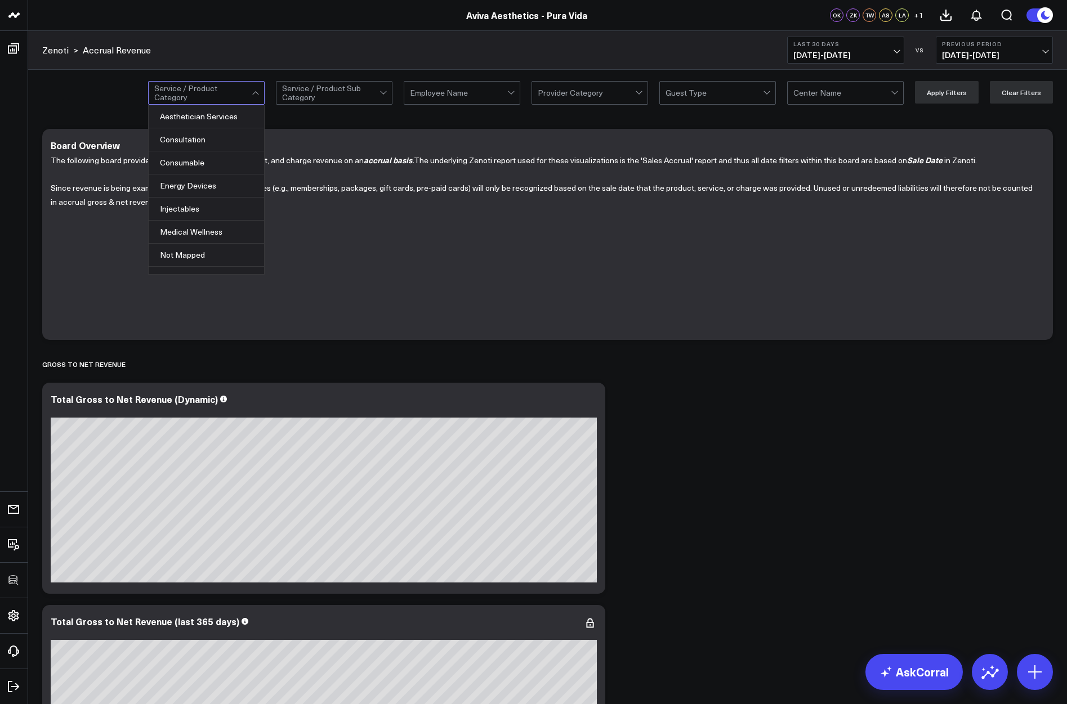
click at [239, 43] on div "Zenoti > Accrual Revenue Last 30 Days [DATE] - [DATE] VS Previous Period [DATE]…" at bounding box center [547, 50] width 1039 height 39
